Goal: Information Seeking & Learning: Learn about a topic

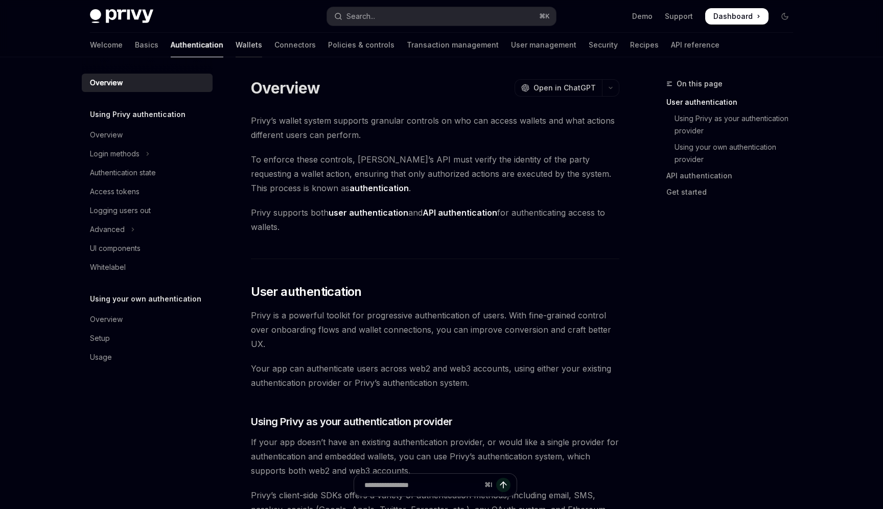
click at [236, 53] on link "Wallets" at bounding box center [249, 45] width 27 height 25
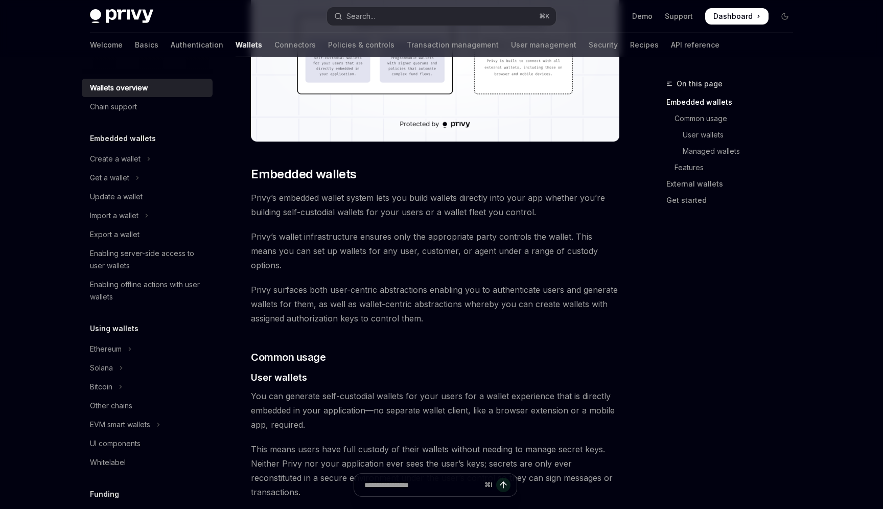
scroll to position [426, 0]
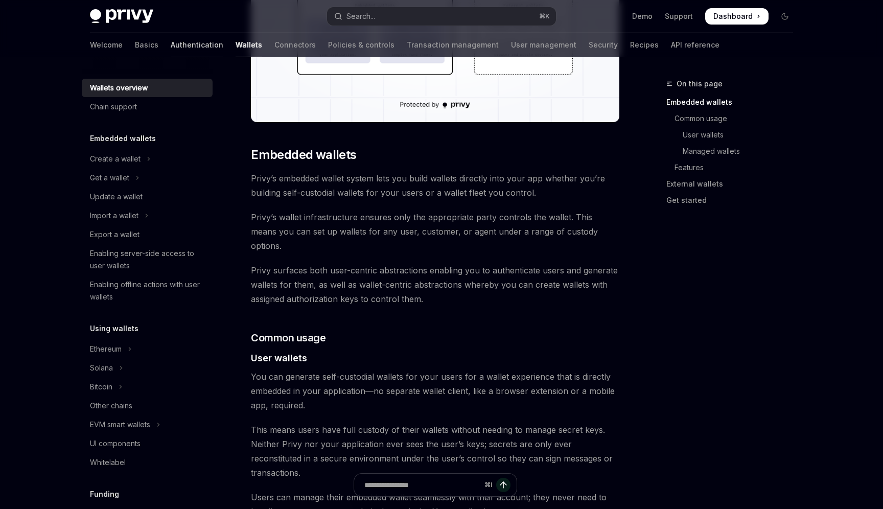
click at [171, 46] on link "Authentication" at bounding box center [197, 45] width 53 height 25
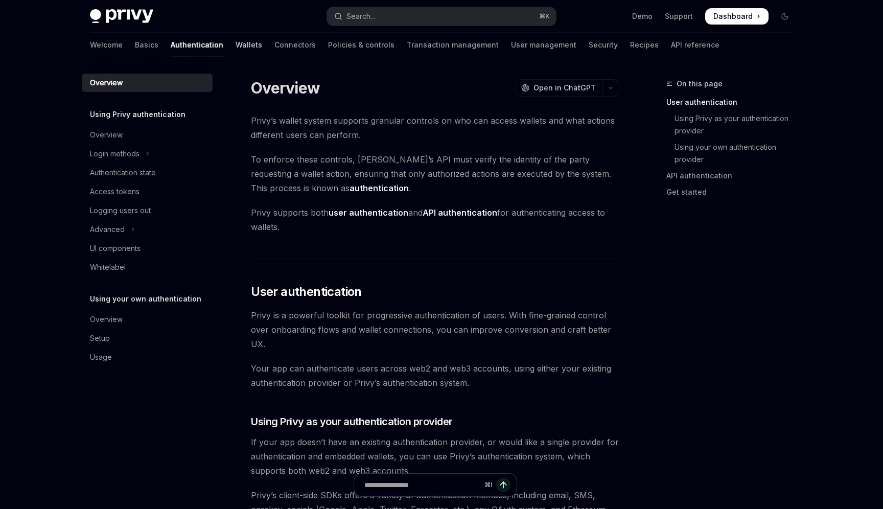
click at [236, 43] on link "Wallets" at bounding box center [249, 45] width 27 height 25
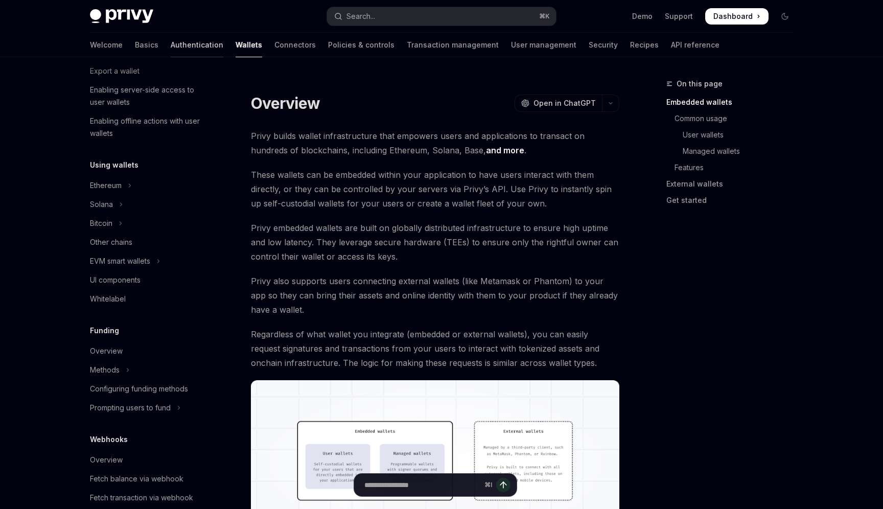
click at [171, 44] on link "Authentication" at bounding box center [197, 45] width 53 height 25
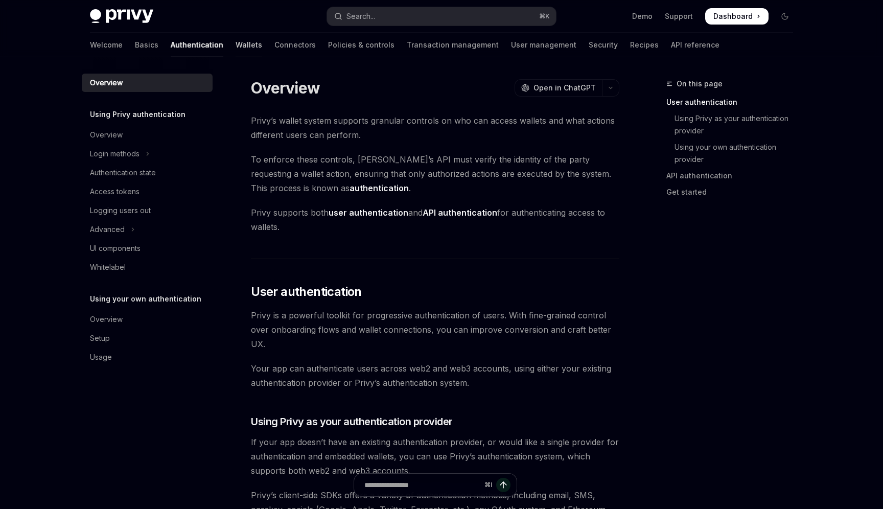
click at [236, 52] on link "Wallets" at bounding box center [249, 45] width 27 height 25
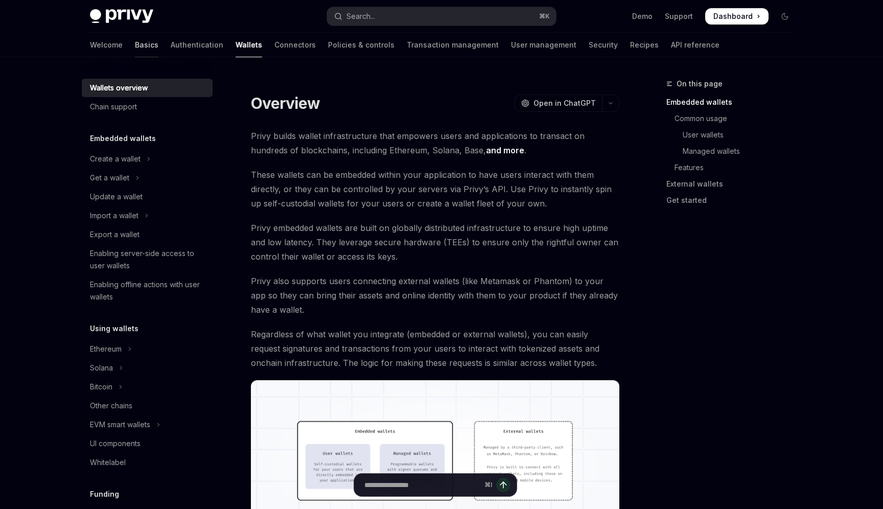
click at [135, 48] on link "Basics" at bounding box center [147, 45] width 24 height 25
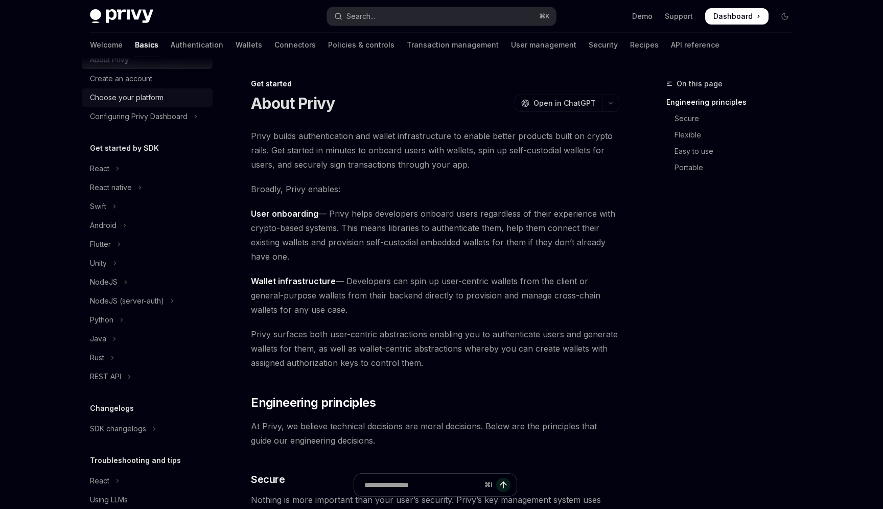
scroll to position [41, 0]
click at [112, 200] on button "Swift" at bounding box center [147, 206] width 131 height 18
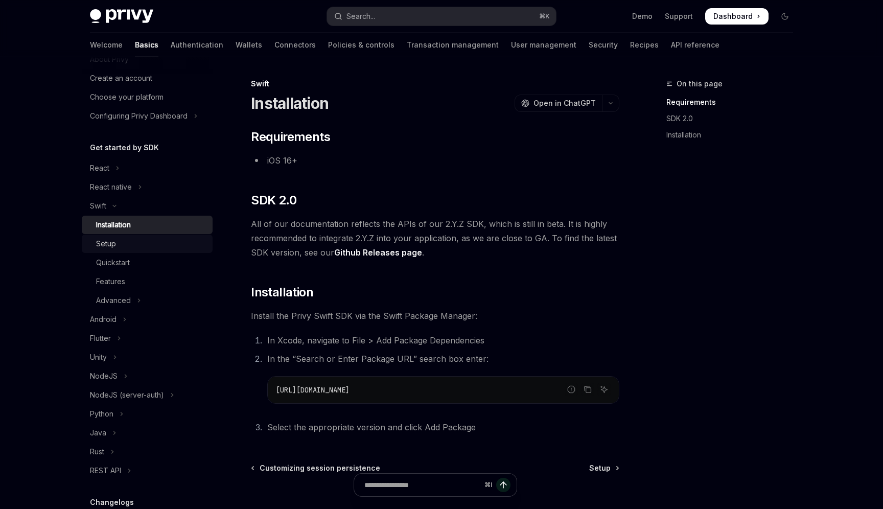
click at [137, 251] on link "Setup" at bounding box center [147, 244] width 131 height 18
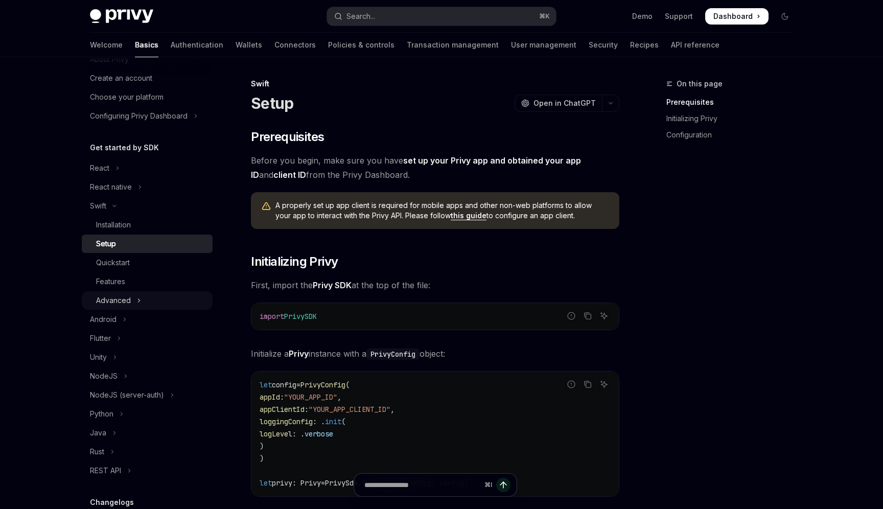
click at [133, 291] on button "Advanced" at bounding box center [147, 300] width 131 height 18
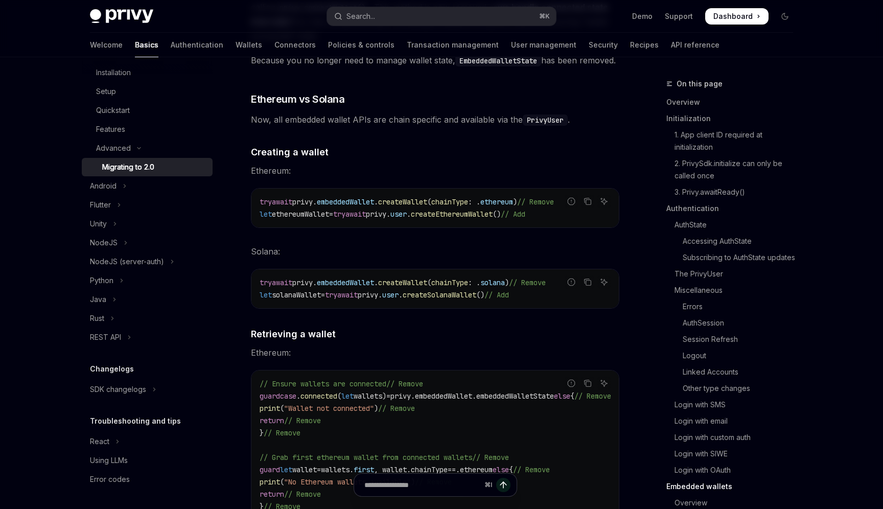
scroll to position [3158, 0]
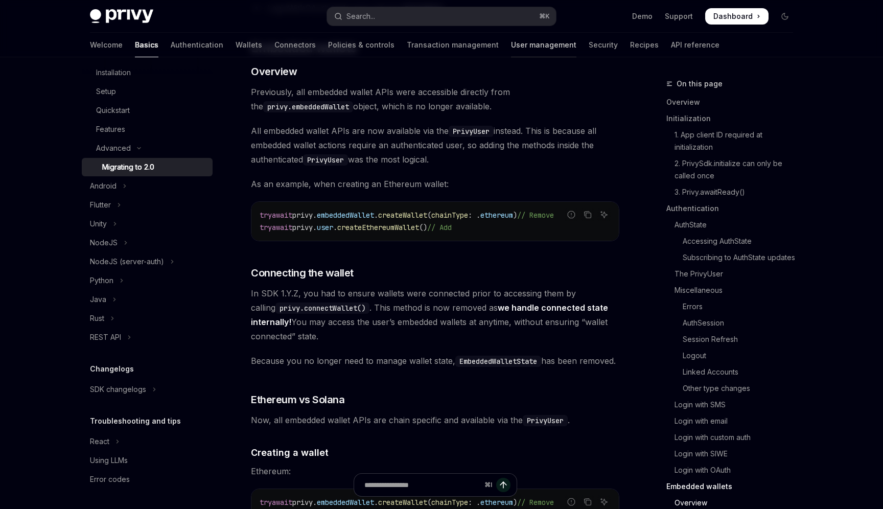
click at [511, 42] on link "User management" at bounding box center [543, 45] width 65 height 25
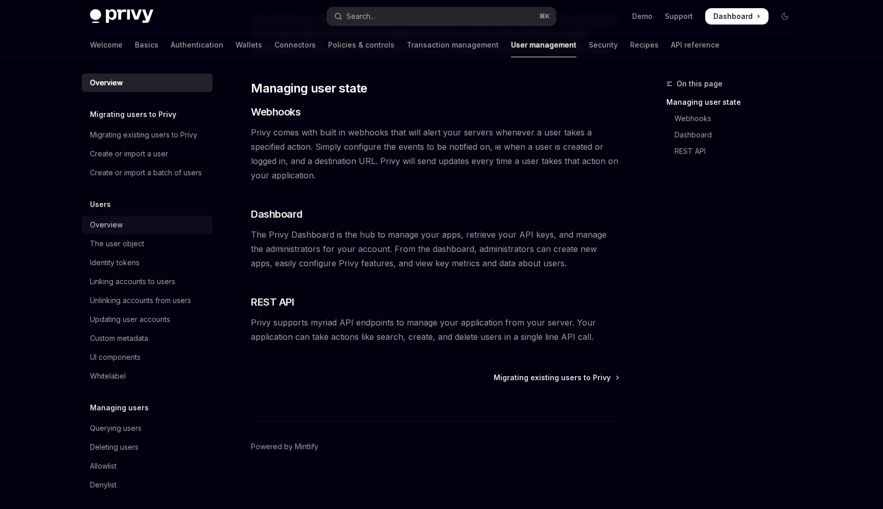
click at [123, 226] on div "Overview" at bounding box center [148, 225] width 117 height 12
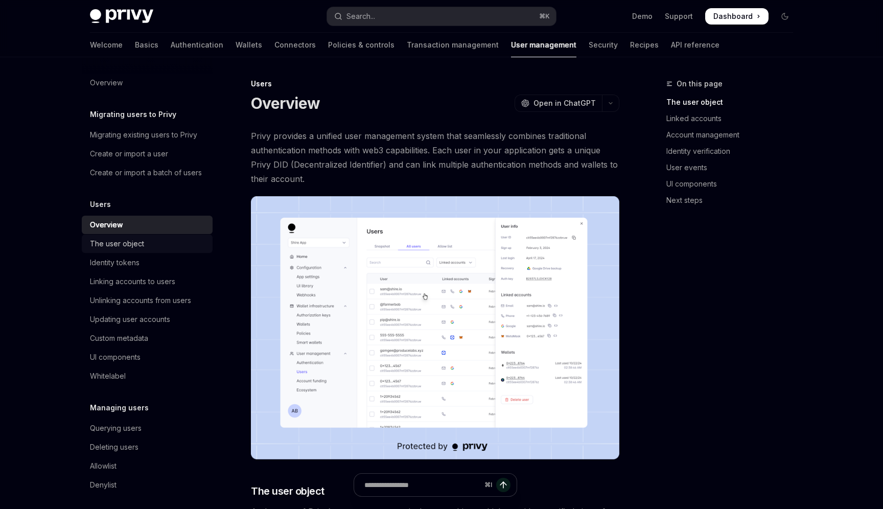
click at [129, 248] on div "The user object" at bounding box center [117, 244] width 54 height 12
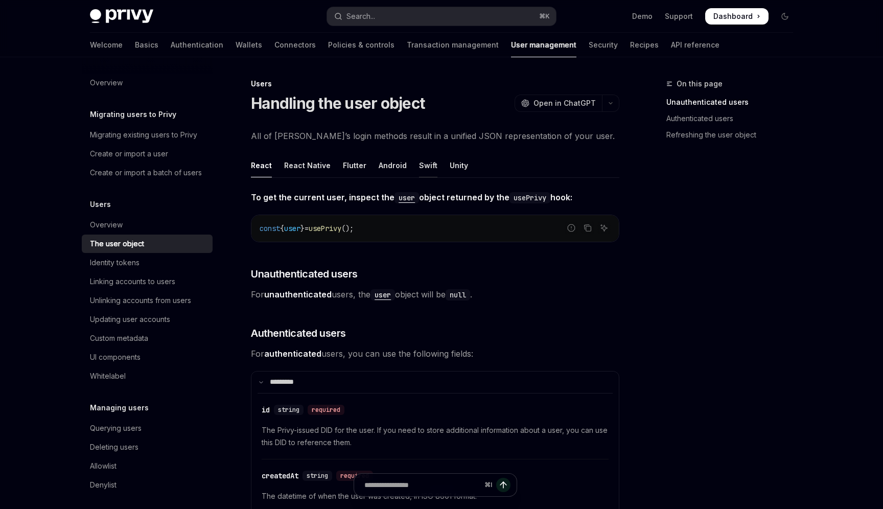
click at [421, 168] on div "Swift" at bounding box center [428, 165] width 18 height 24
type textarea "*"
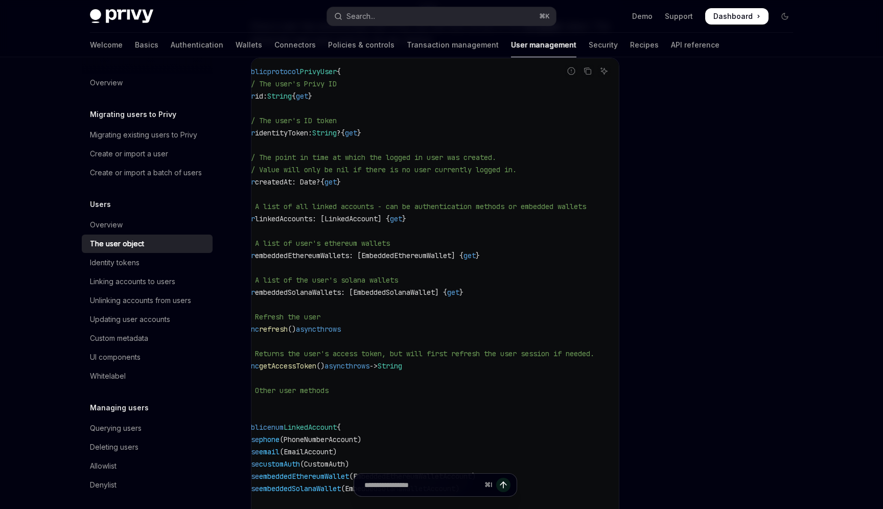
scroll to position [0, 9]
